Goal: Task Accomplishment & Management: Manage account settings

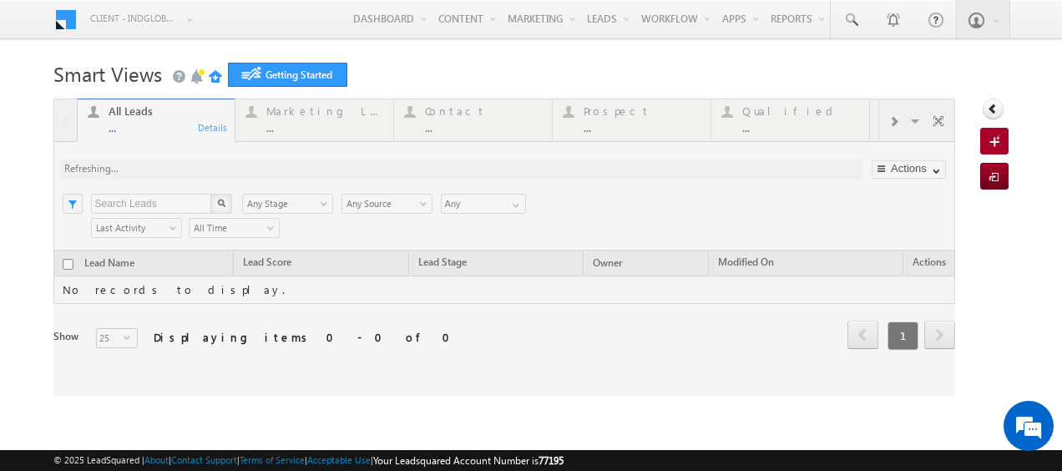
click at [0, 0] on link "Manage Leads" at bounding box center [0, 0] width 0 height 0
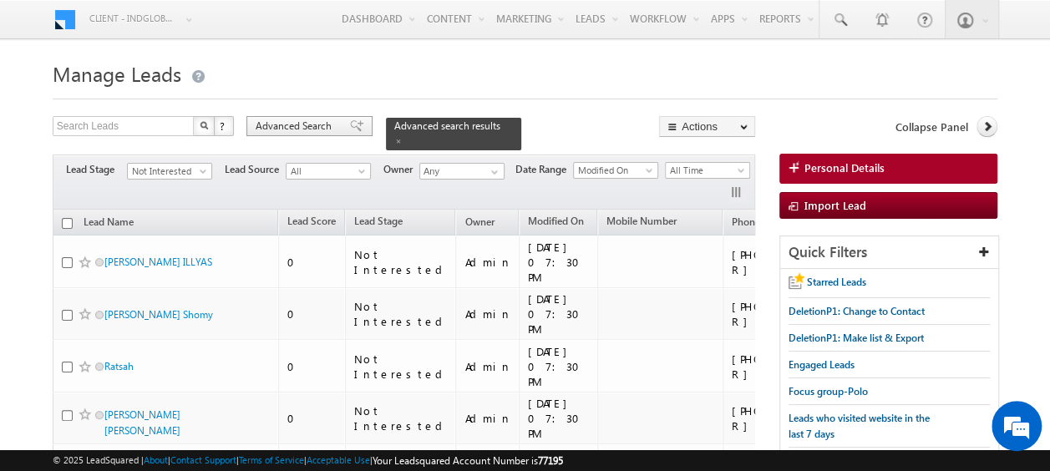
click at [297, 130] on span "Advanced Search" at bounding box center [296, 126] width 81 height 15
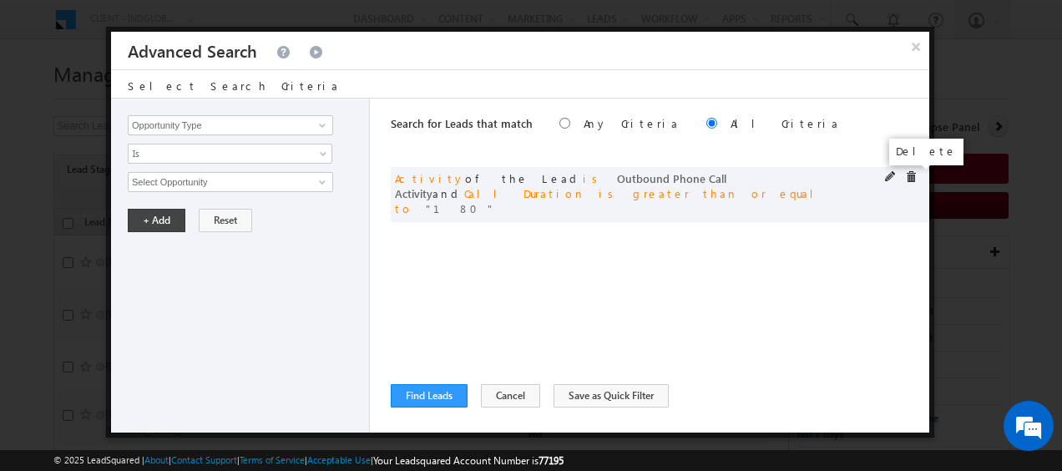
click at [909, 176] on span at bounding box center [911, 177] width 12 height 12
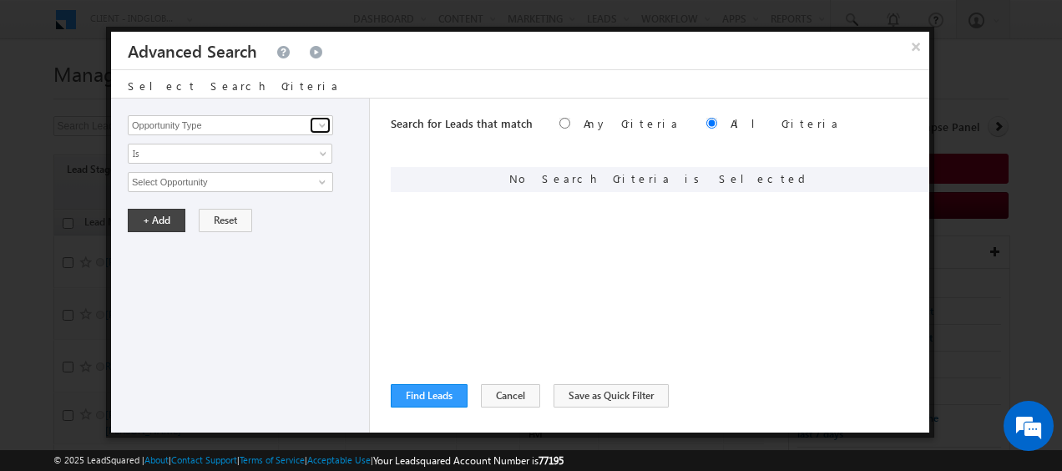
click at [321, 129] on span at bounding box center [322, 125] width 13 height 13
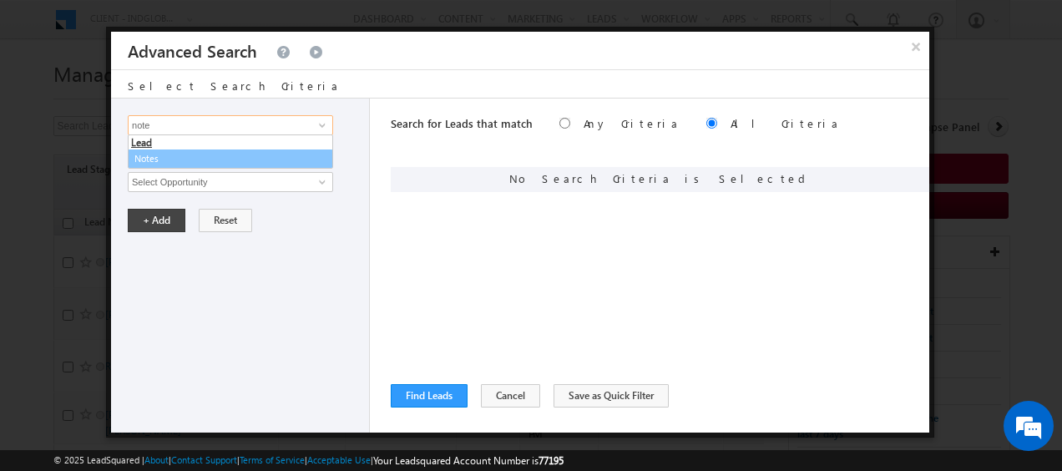
click at [179, 155] on link "Notes" at bounding box center [230, 158] width 205 height 19
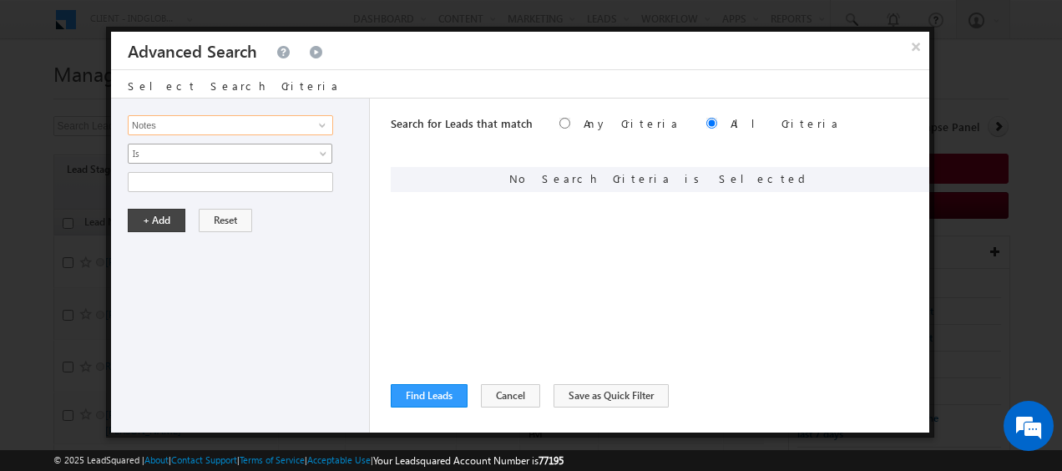
type input "Notes"
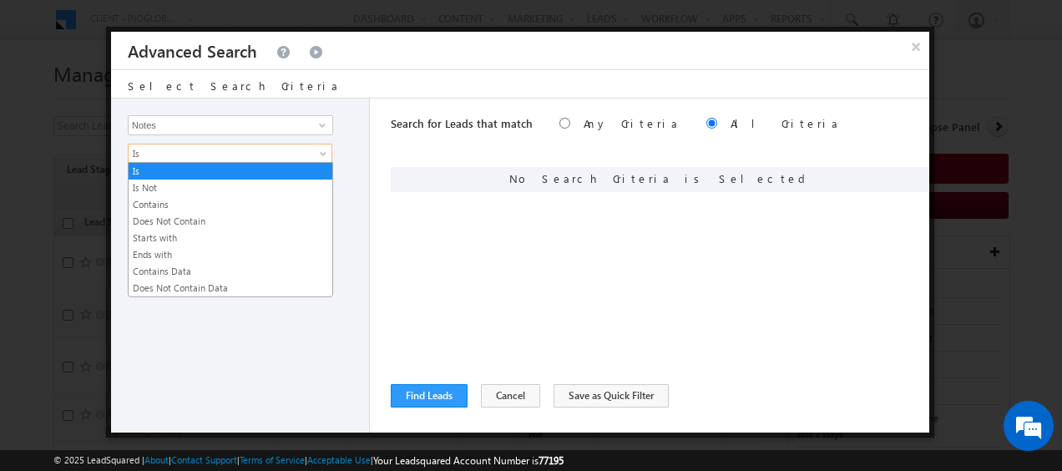
click at [321, 149] on link "Is" at bounding box center [230, 154] width 205 height 20
click at [173, 199] on link "Contains" at bounding box center [231, 204] width 204 height 15
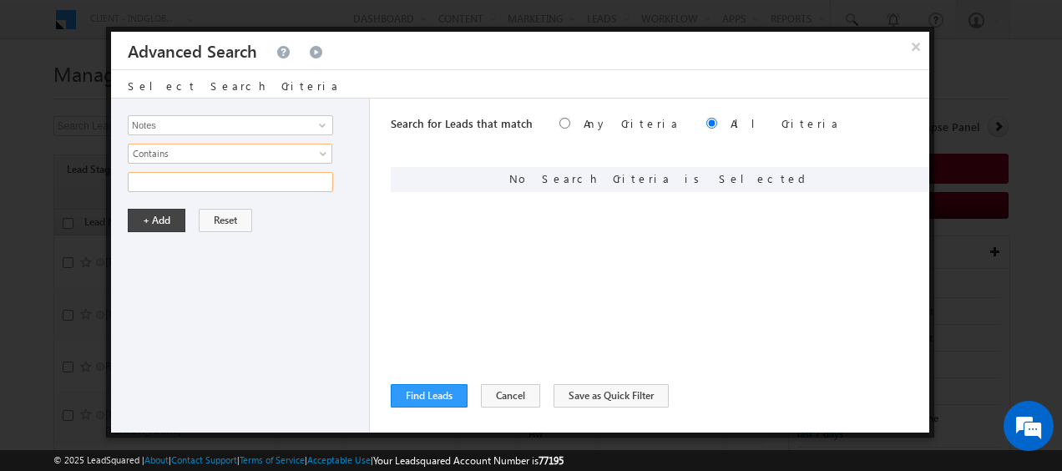
click at [187, 174] on input "text" at bounding box center [230, 182] width 205 height 20
type input "Broker"
click at [151, 217] on button "+ Add" at bounding box center [157, 220] width 58 height 23
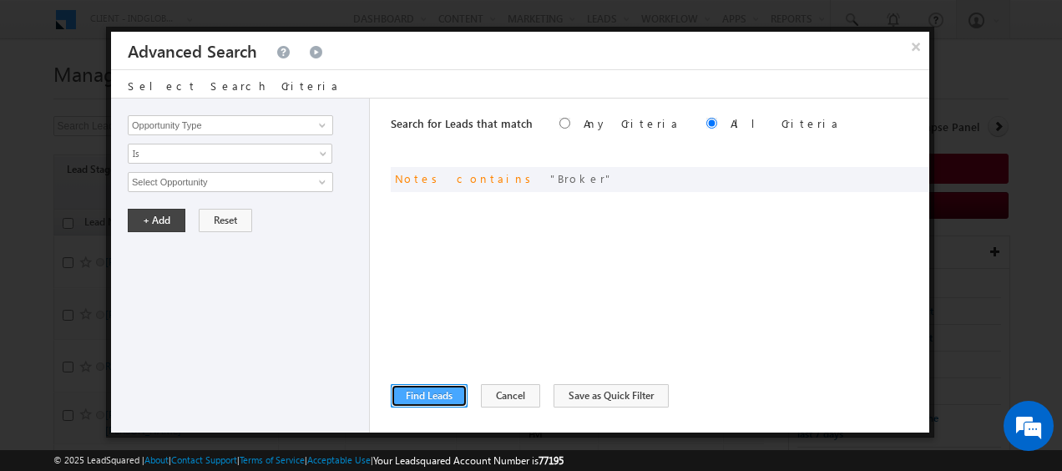
click at [425, 394] on button "Find Leads" at bounding box center [429, 395] width 77 height 23
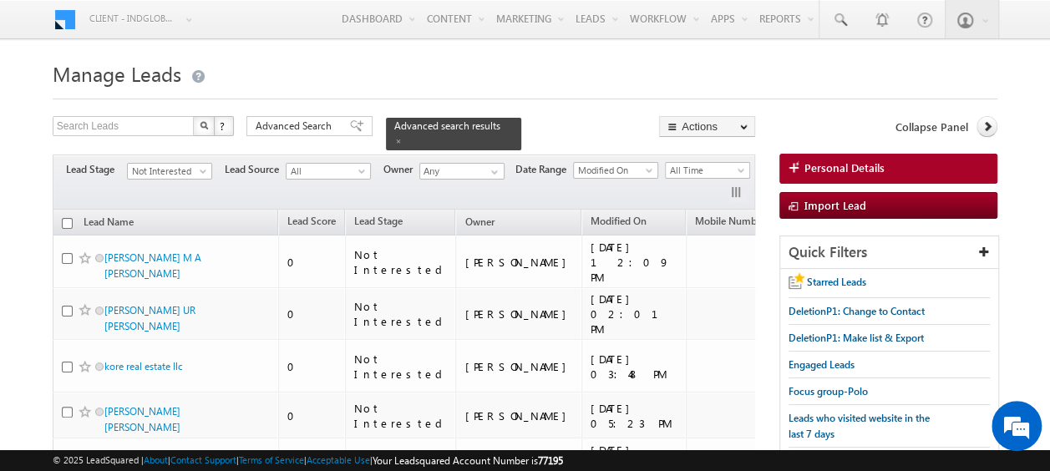
click at [65, 218] on input "checkbox" at bounding box center [67, 223] width 11 height 11
checkbox input "true"
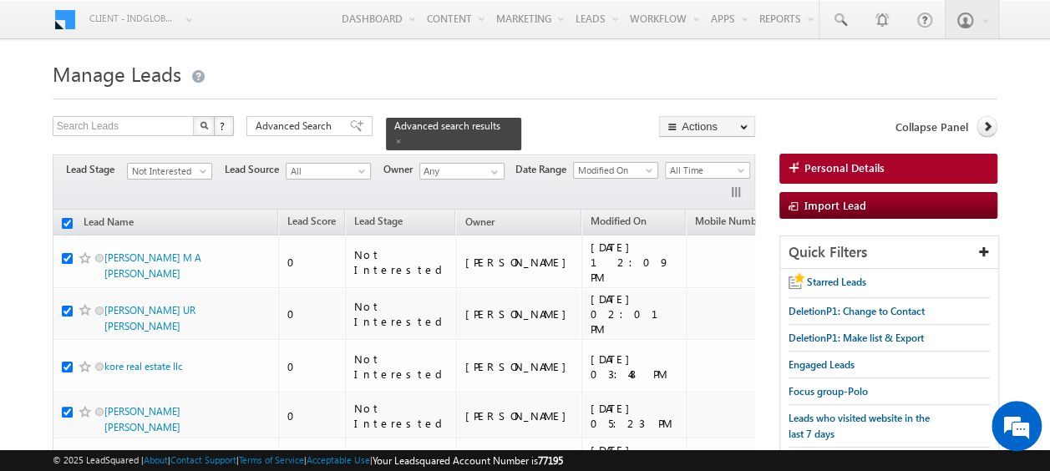
checkbox input "true"
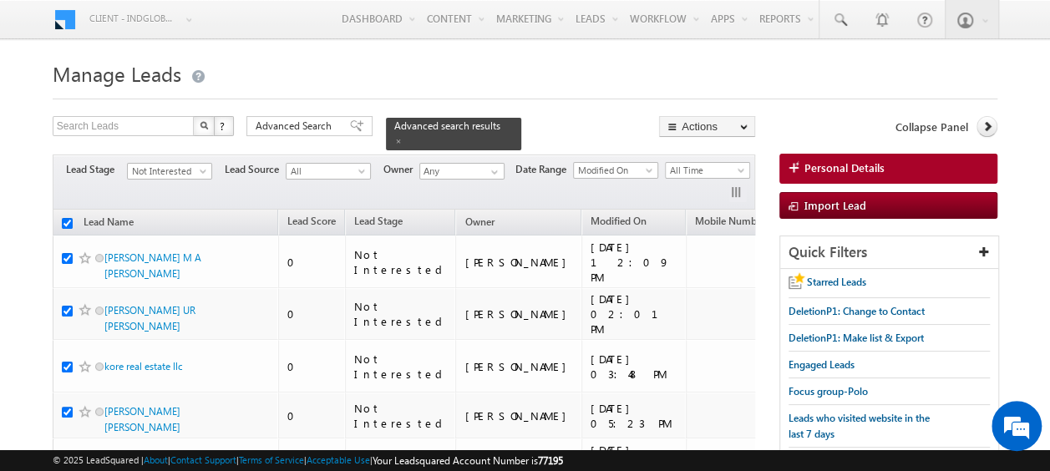
checkbox input "true"
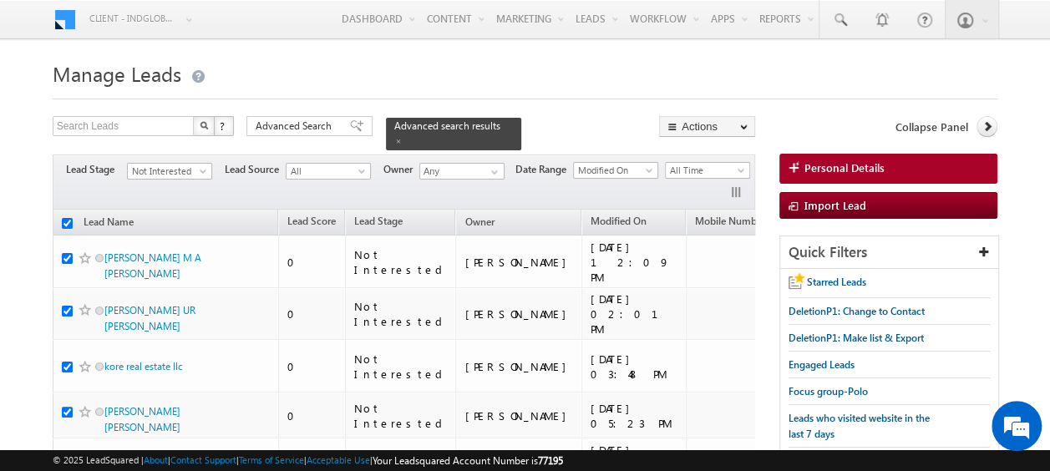
checkbox input "true"
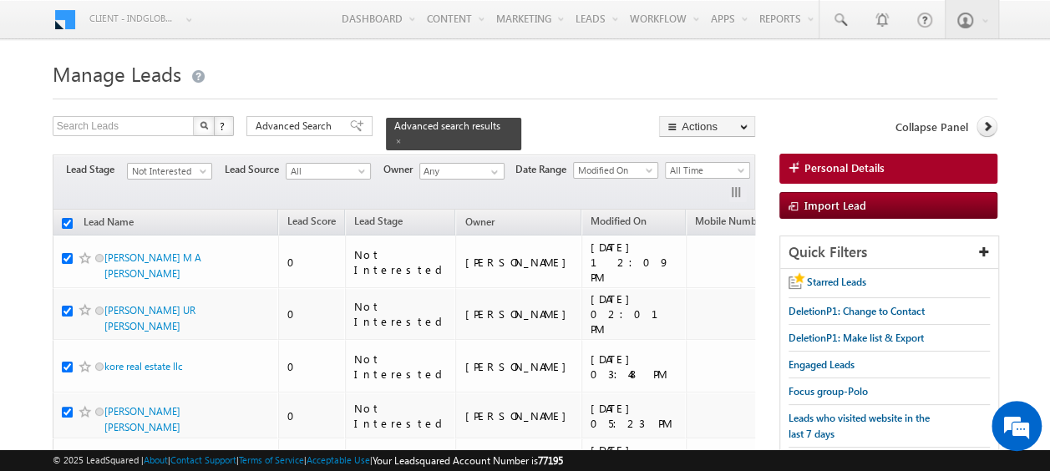
checkbox input "true"
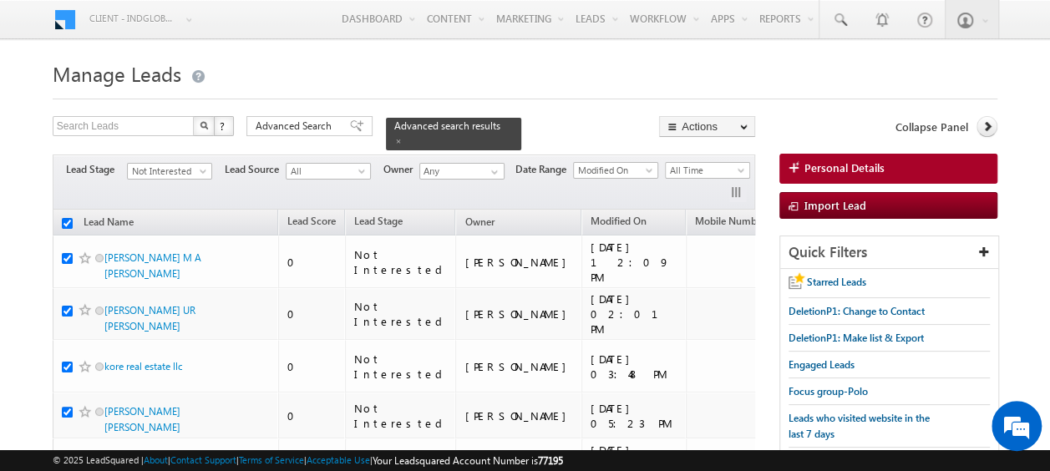
checkbox input "true"
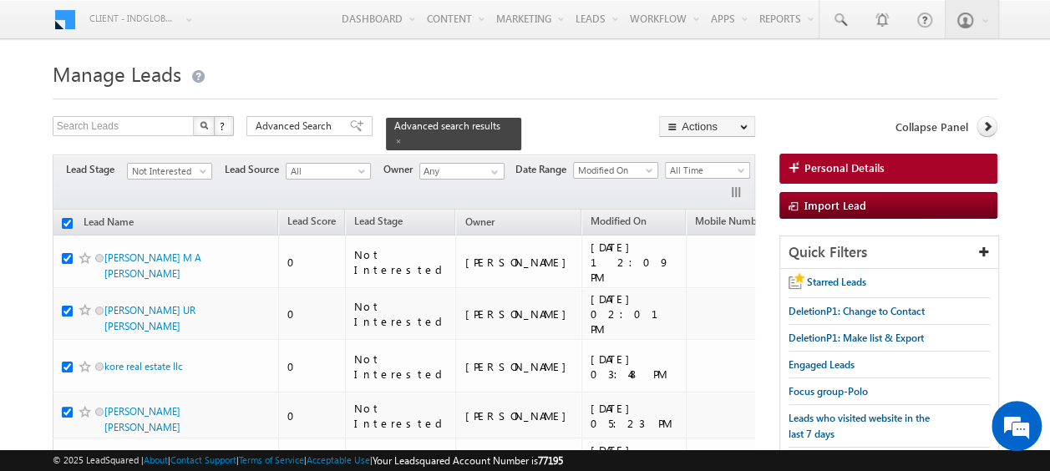
checkbox input "true"
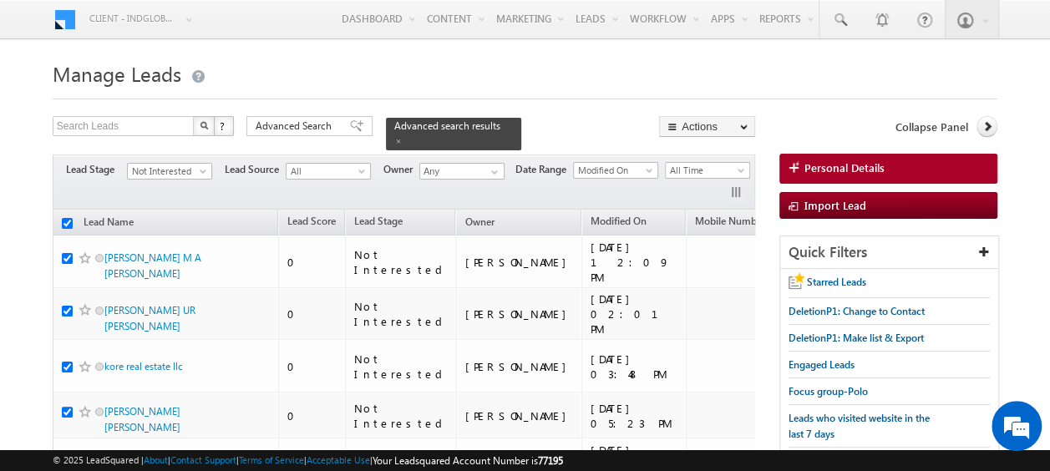
checkbox input "true"
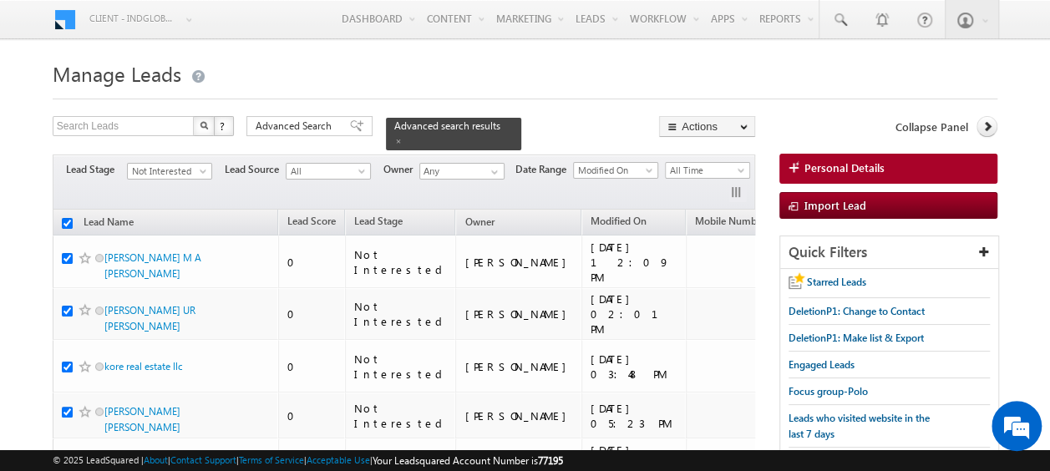
checkbox input "true"
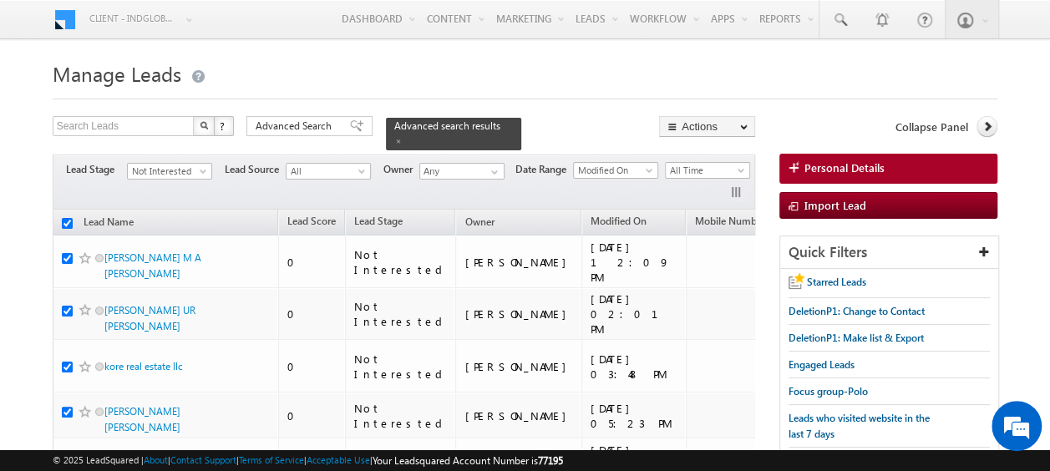
checkbox input "true"
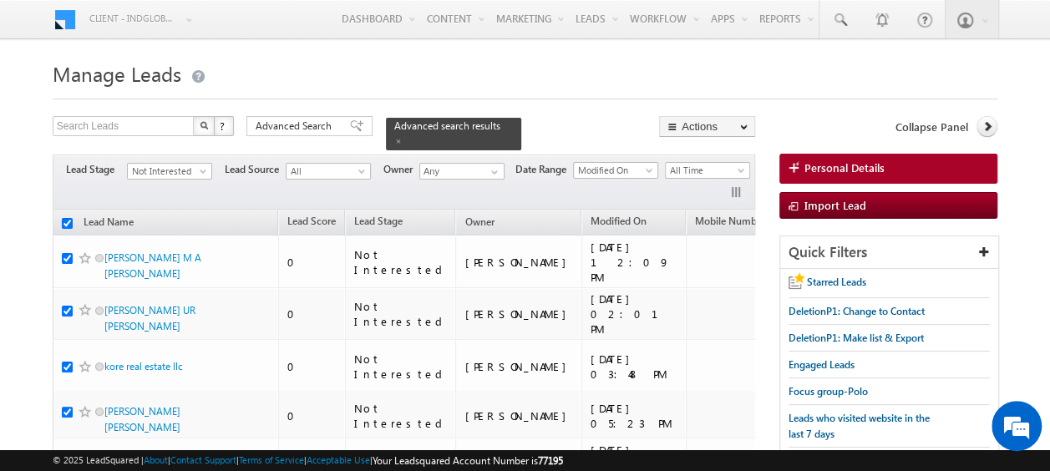
checkbox input "true"
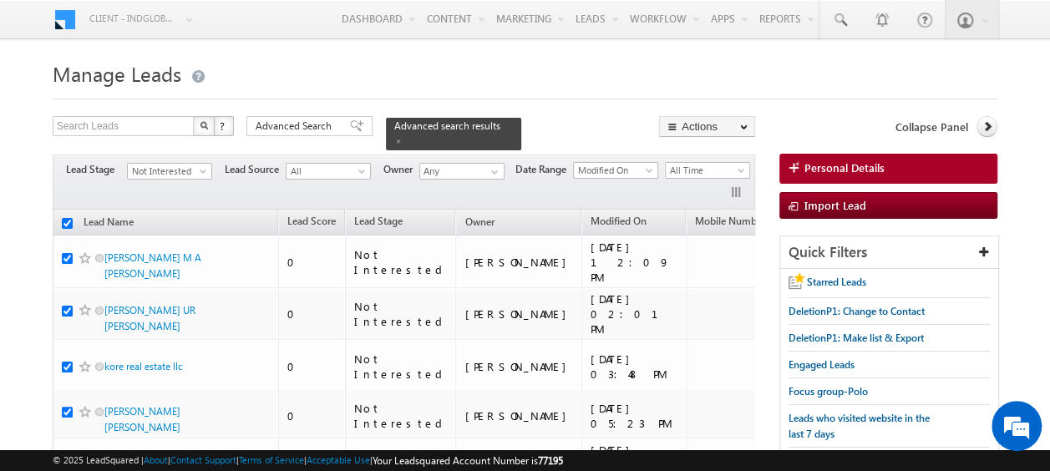
checkbox input "true"
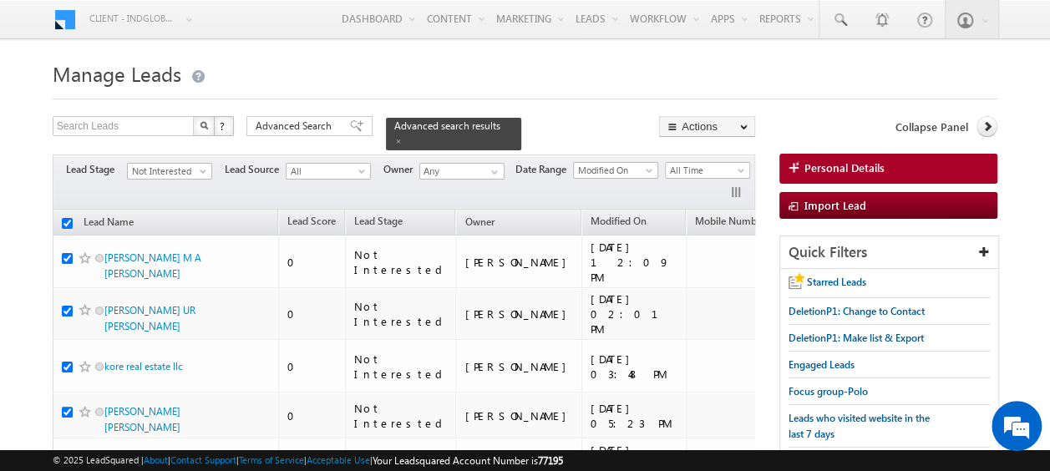
checkbox input "true"
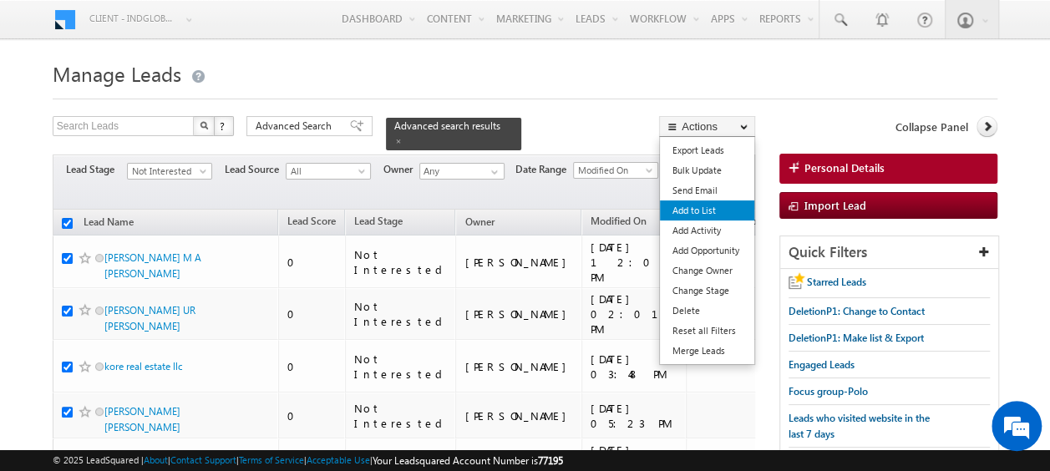
click at [718, 207] on link "Add to List" at bounding box center [707, 210] width 94 height 20
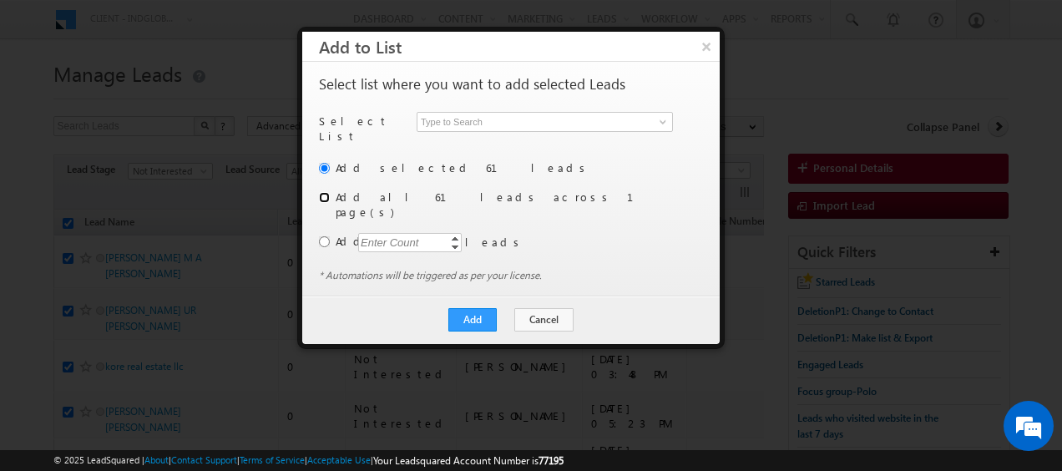
click at [326, 192] on input "radio" at bounding box center [324, 197] width 11 height 11
radio input "true"
click at [661, 125] on span at bounding box center [662, 121] width 13 height 13
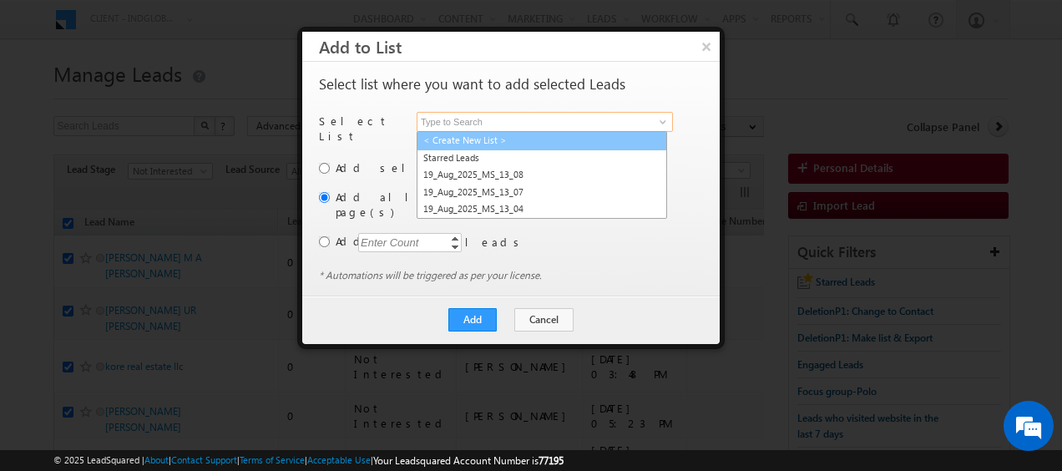
click at [499, 140] on link "< Create New List >" at bounding box center [542, 140] width 251 height 19
type input "< Create New List >"
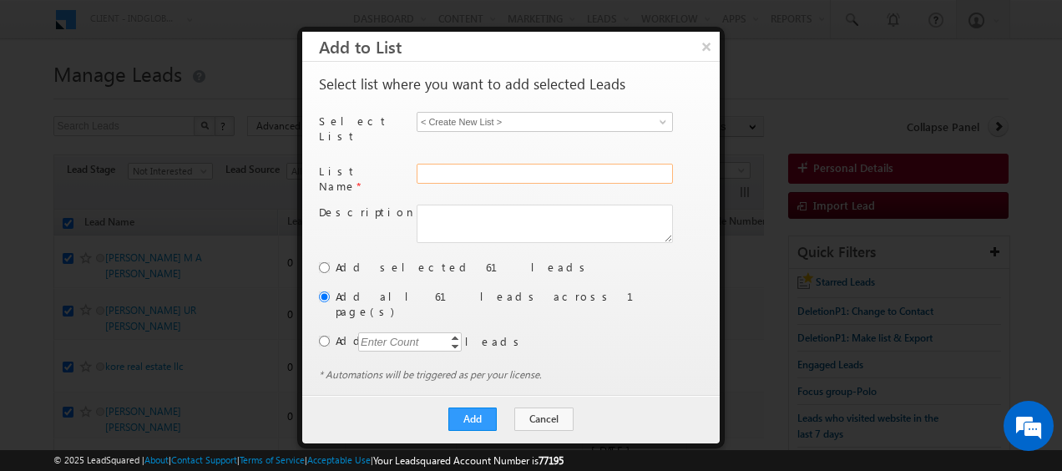
click at [472, 164] on input "text" at bounding box center [545, 174] width 256 height 20
type input "23_Aug(Broker)"
click at [488, 408] on button "Add" at bounding box center [472, 419] width 48 height 23
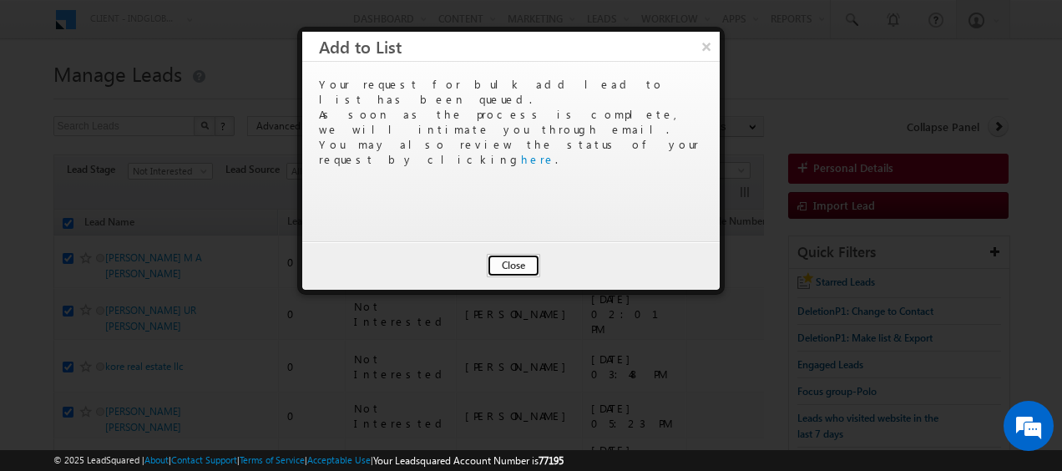
click at [520, 265] on button "Close" at bounding box center [513, 265] width 53 height 23
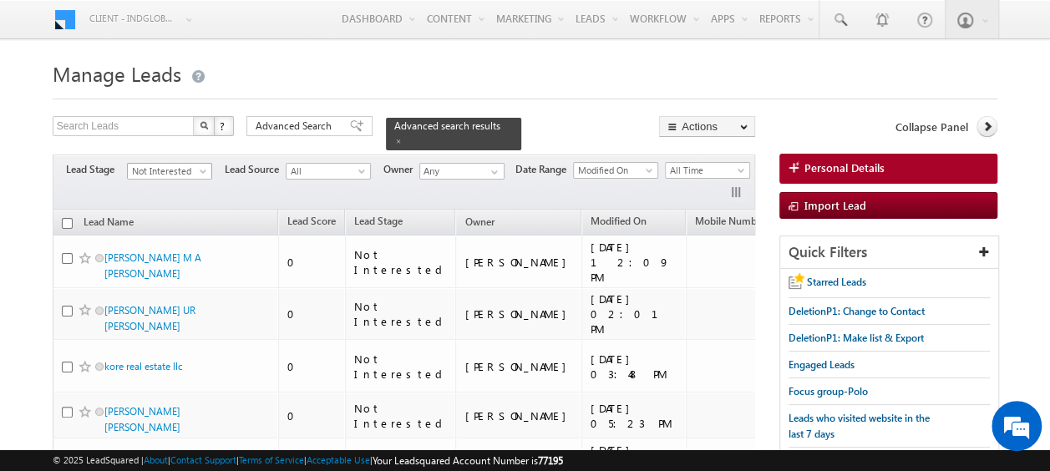
click at [205, 168] on span at bounding box center [204, 174] width 13 height 13
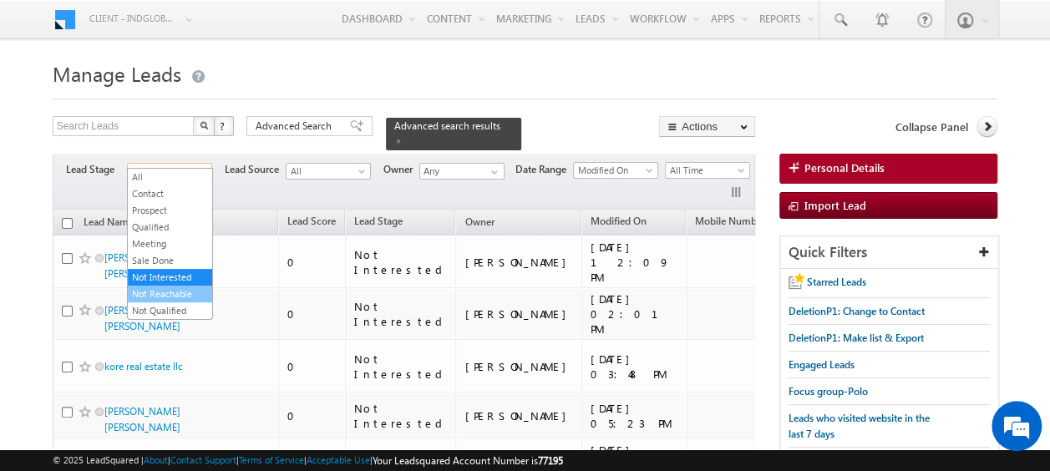
click at [170, 292] on link "Not Reachable" at bounding box center [170, 293] width 84 height 15
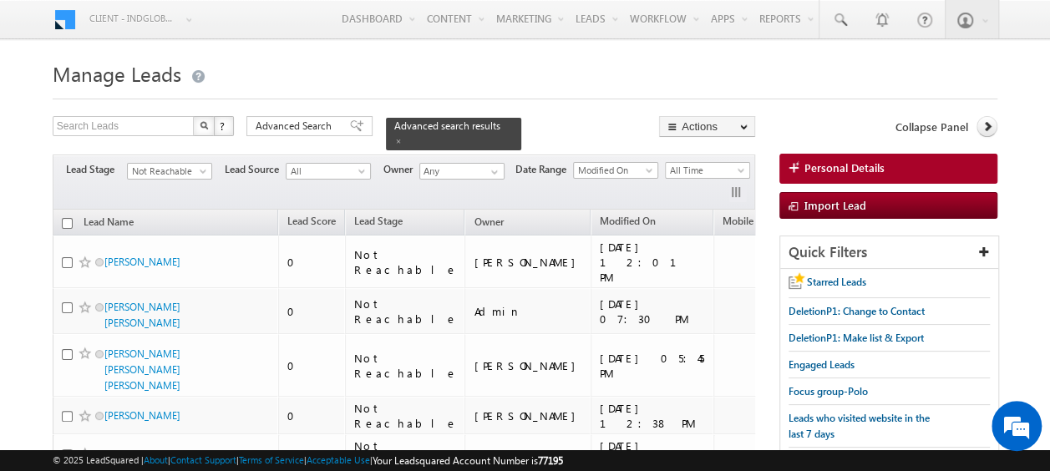
click at [63, 218] on input "checkbox" at bounding box center [67, 223] width 11 height 11
checkbox input "true"
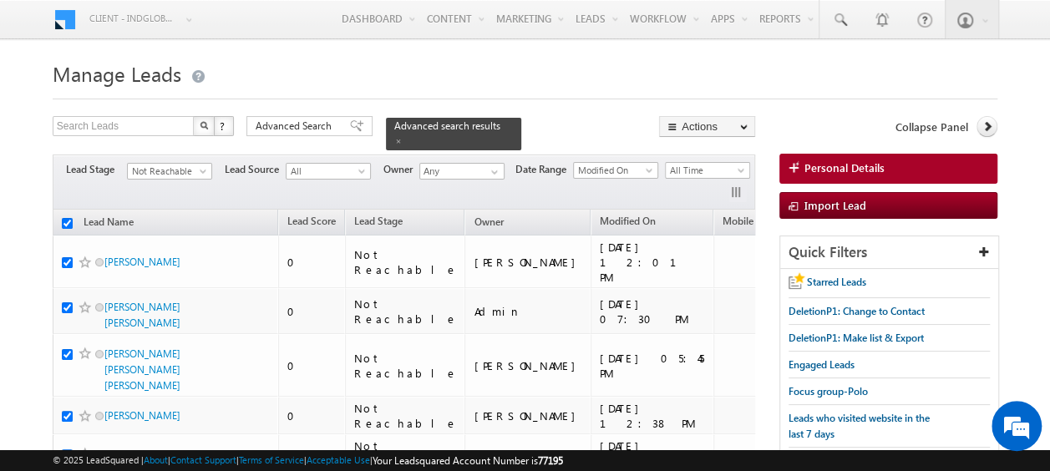
checkbox input "true"
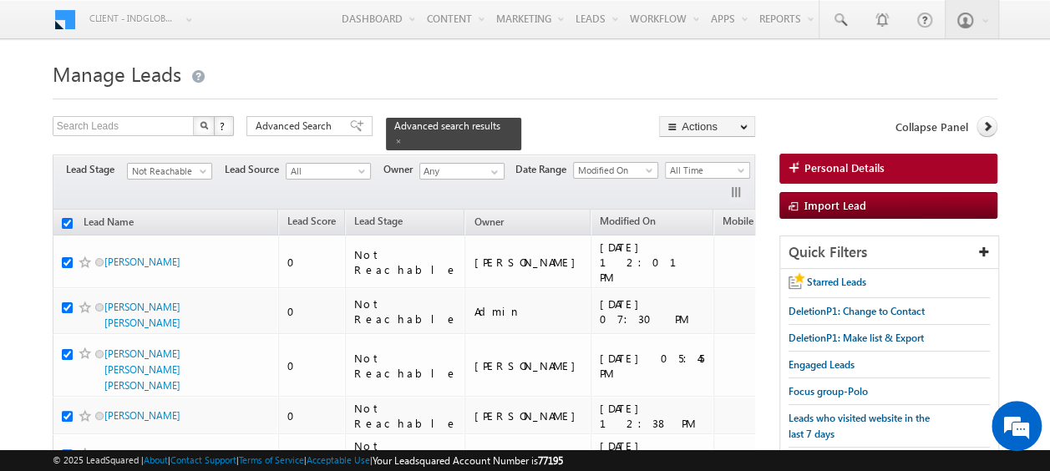
checkbox input "true"
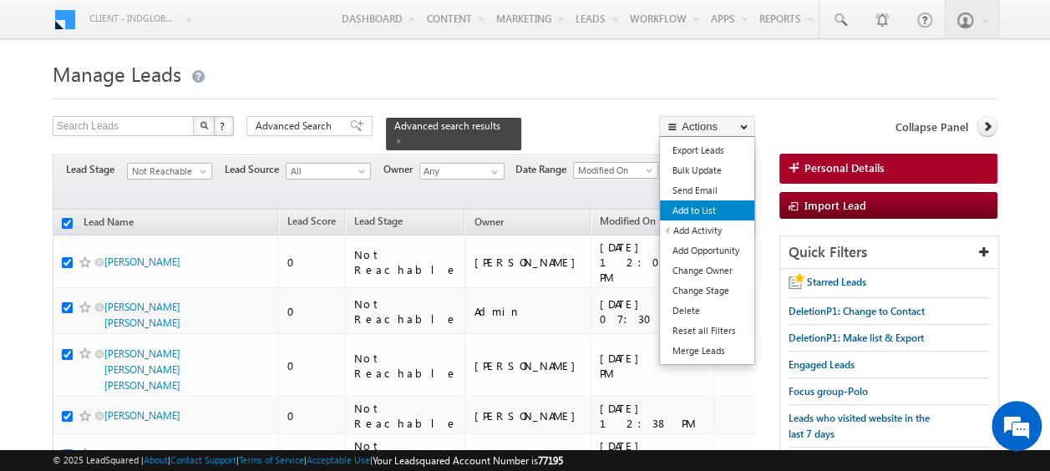
click at [699, 210] on link "Add to List" at bounding box center [707, 210] width 94 height 20
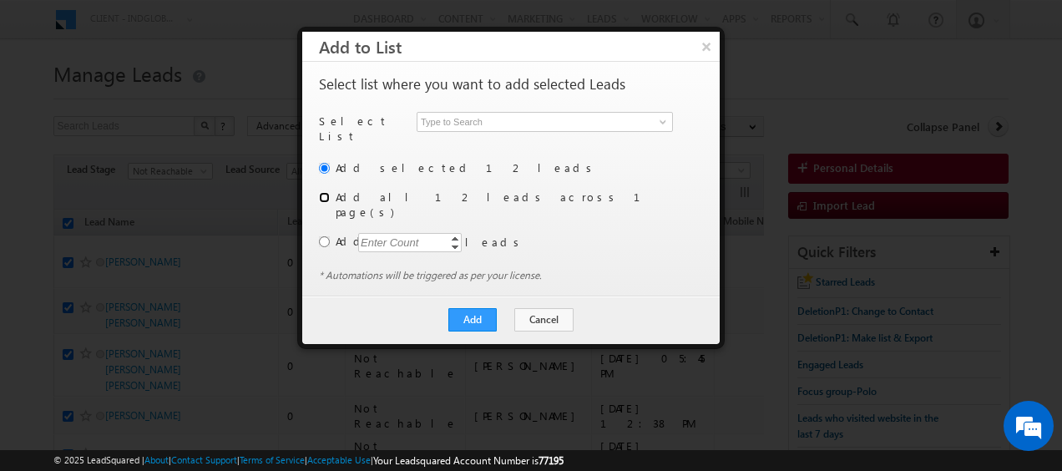
click at [324, 192] on input "radio" at bounding box center [324, 197] width 11 height 11
radio input "true"
click at [671, 119] on link at bounding box center [661, 122] width 21 height 17
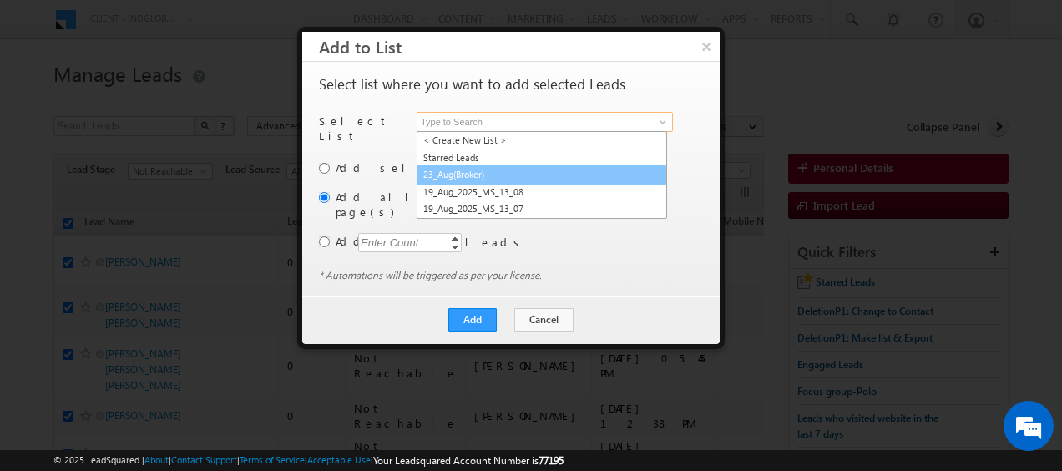
click at [463, 172] on link "23_Aug(Broker)" at bounding box center [542, 174] width 251 height 19
type input "23_Aug(Broker)"
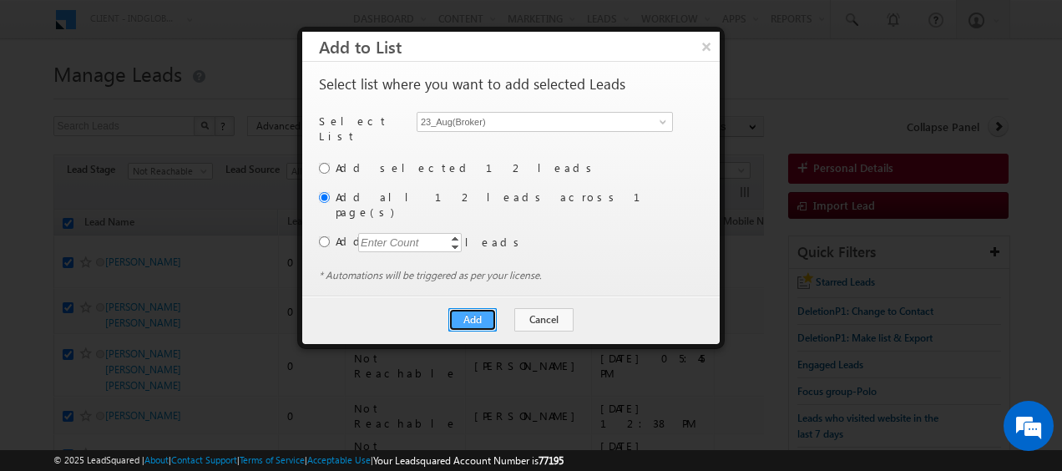
click at [480, 308] on button "Add" at bounding box center [472, 319] width 48 height 23
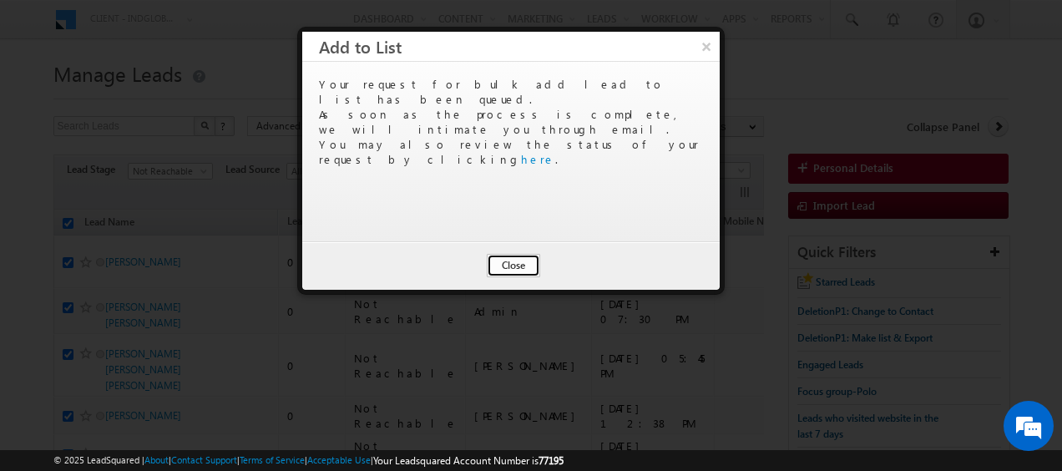
click at [514, 266] on button "Close" at bounding box center [513, 265] width 53 height 23
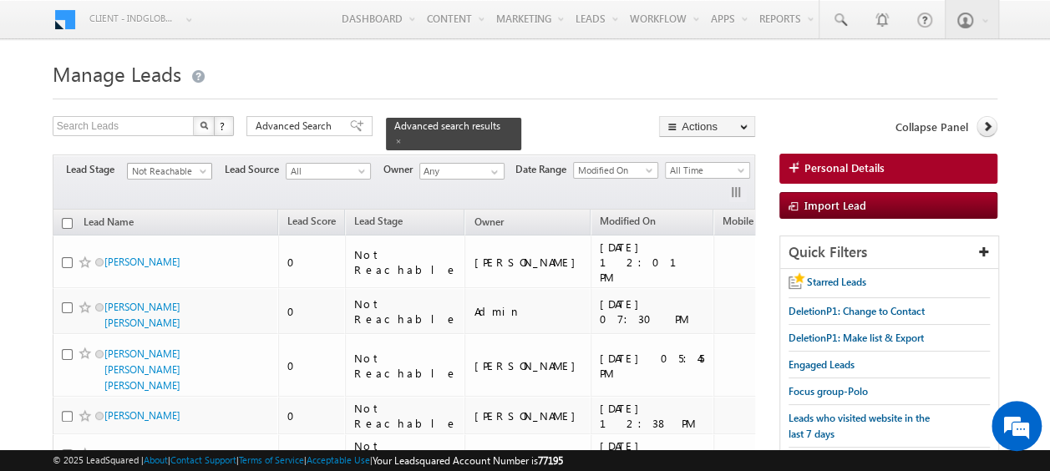
click at [198, 168] on span at bounding box center [204, 174] width 13 height 13
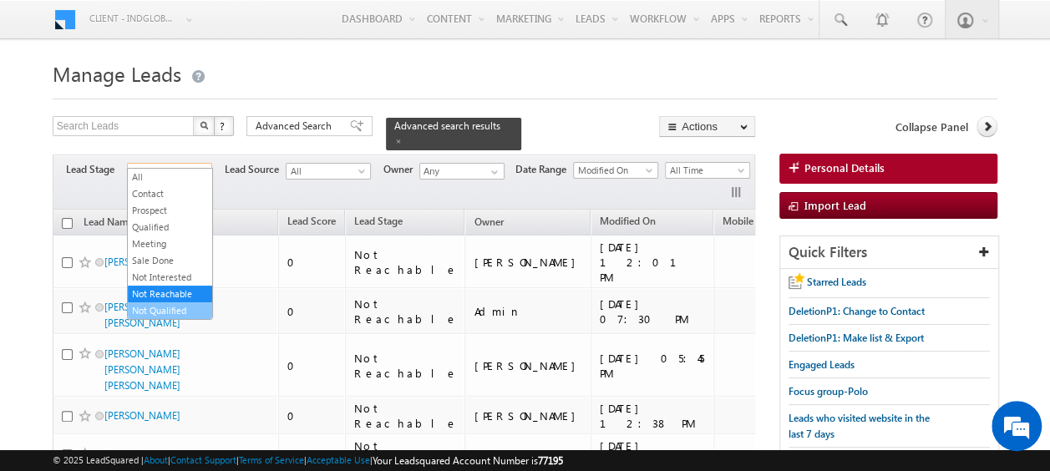
click at [153, 303] on link "Not Qualified" at bounding box center [170, 310] width 84 height 15
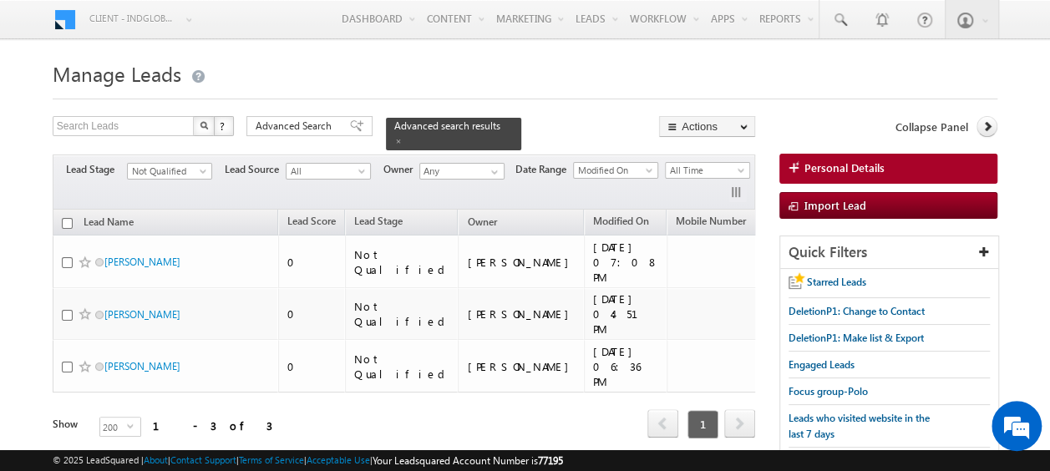
click at [68, 218] on input "checkbox" at bounding box center [67, 223] width 11 height 11
checkbox input "true"
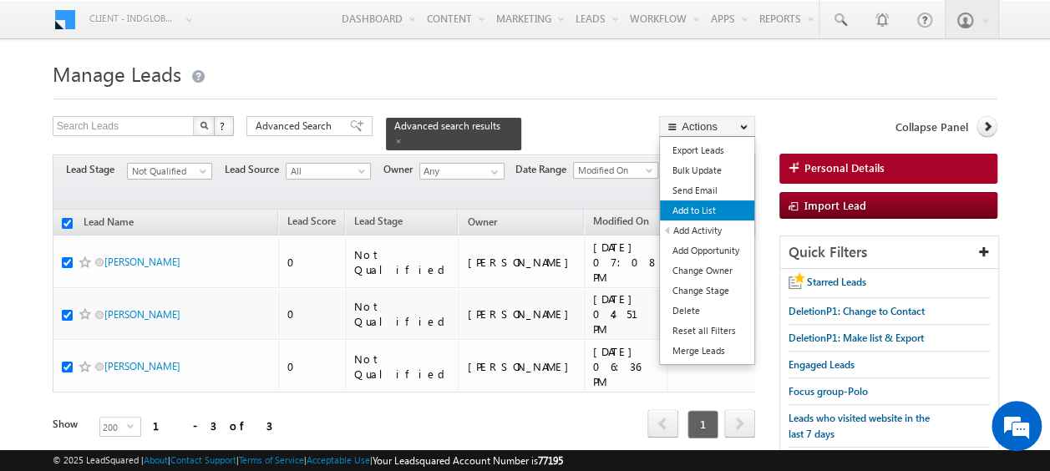
click at [702, 210] on link "Add to List" at bounding box center [707, 210] width 94 height 20
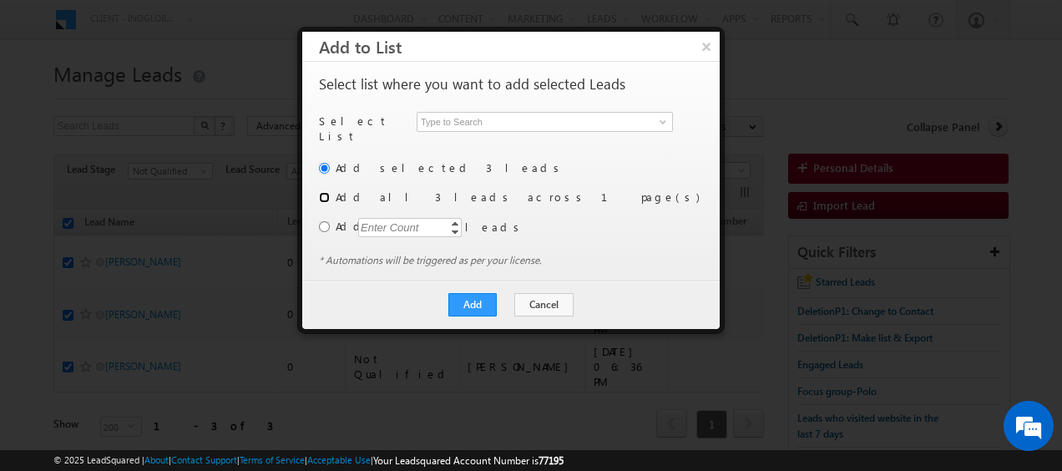
click at [329, 192] on input "radio" at bounding box center [324, 197] width 11 height 11
radio input "true"
click at [665, 126] on span at bounding box center [662, 121] width 13 height 13
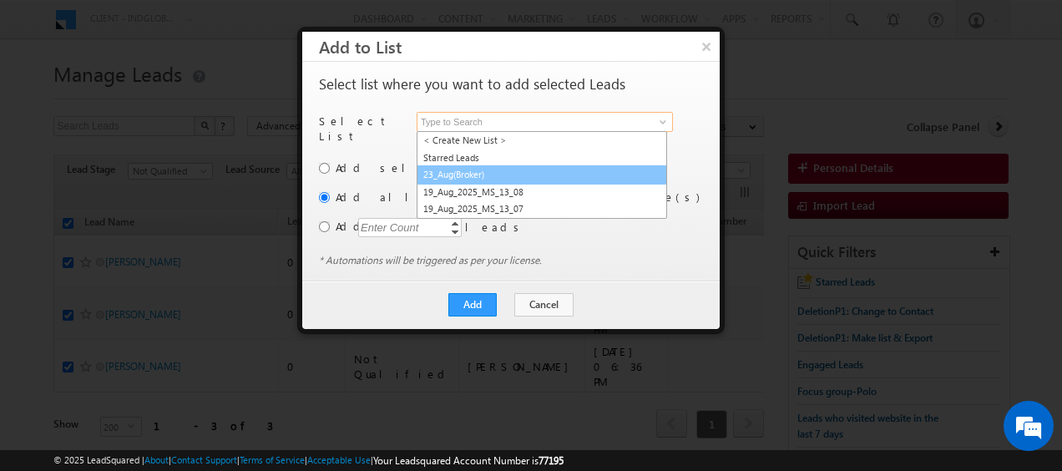
click at [468, 172] on link "23_Aug(Broker)" at bounding box center [542, 174] width 251 height 19
type input "23_Aug(Broker)"
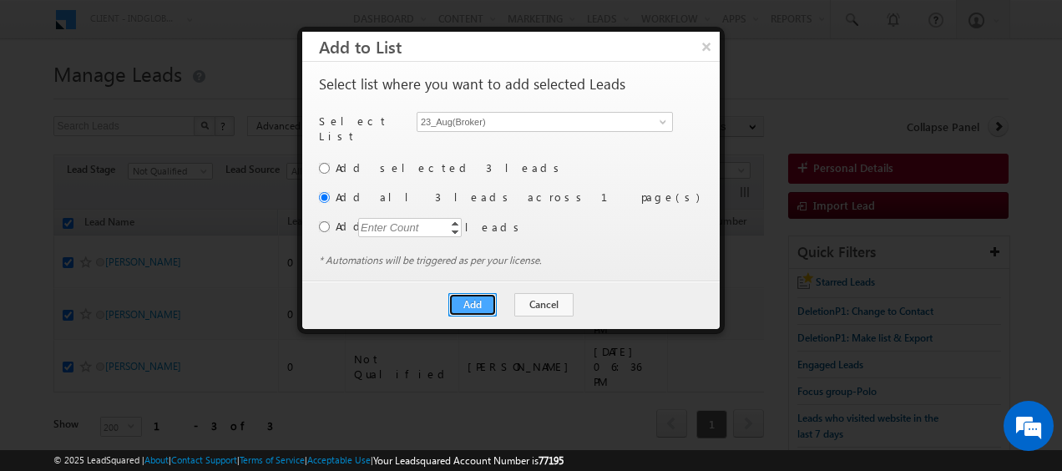
click at [471, 293] on button "Add" at bounding box center [472, 304] width 48 height 23
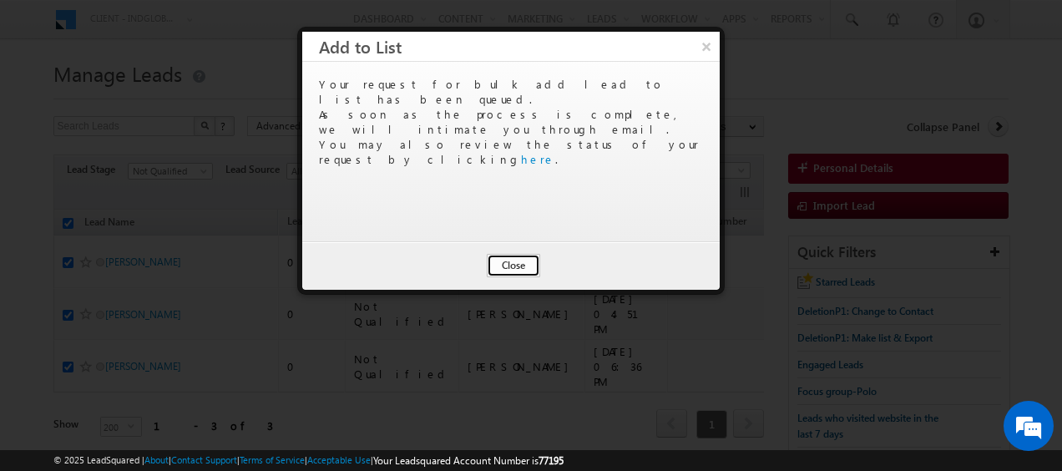
click at [514, 263] on button "Close" at bounding box center [513, 265] width 53 height 23
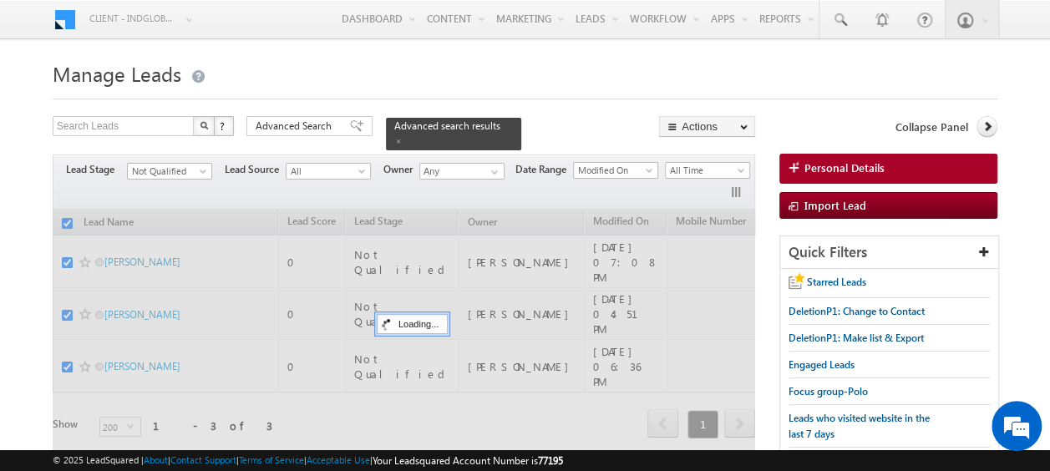
checkbox input "false"
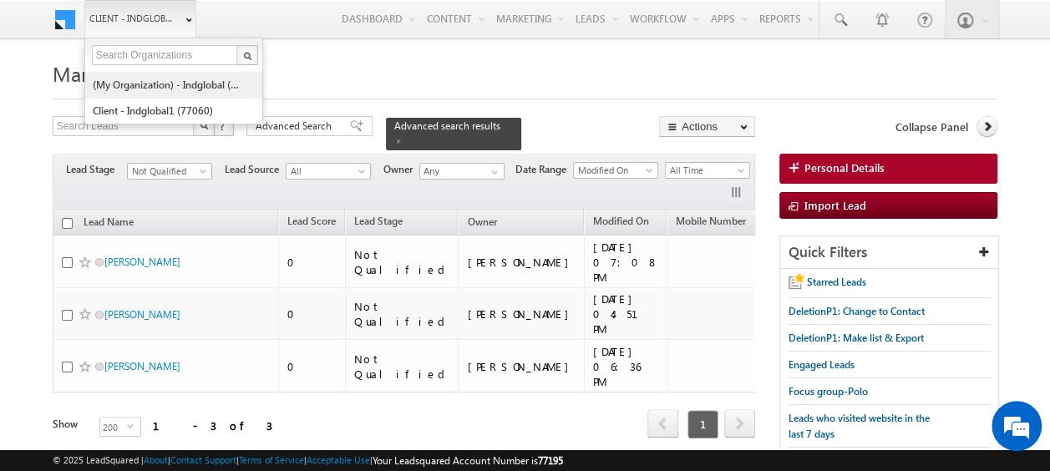
click at [157, 85] on link "(My Organization) - indglobal (48060)" at bounding box center [168, 85] width 153 height 26
